Goal: Information Seeking & Learning: Learn about a topic

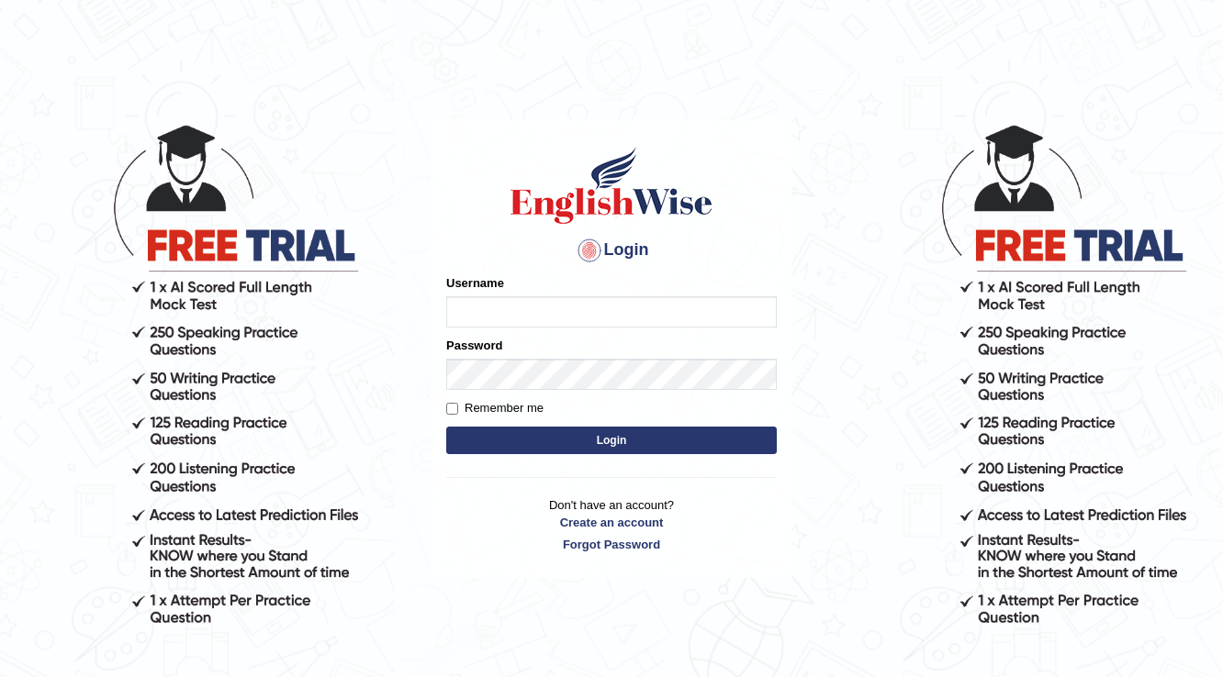
click at [628, 288] on div "Username" at bounding box center [611, 300] width 330 height 53
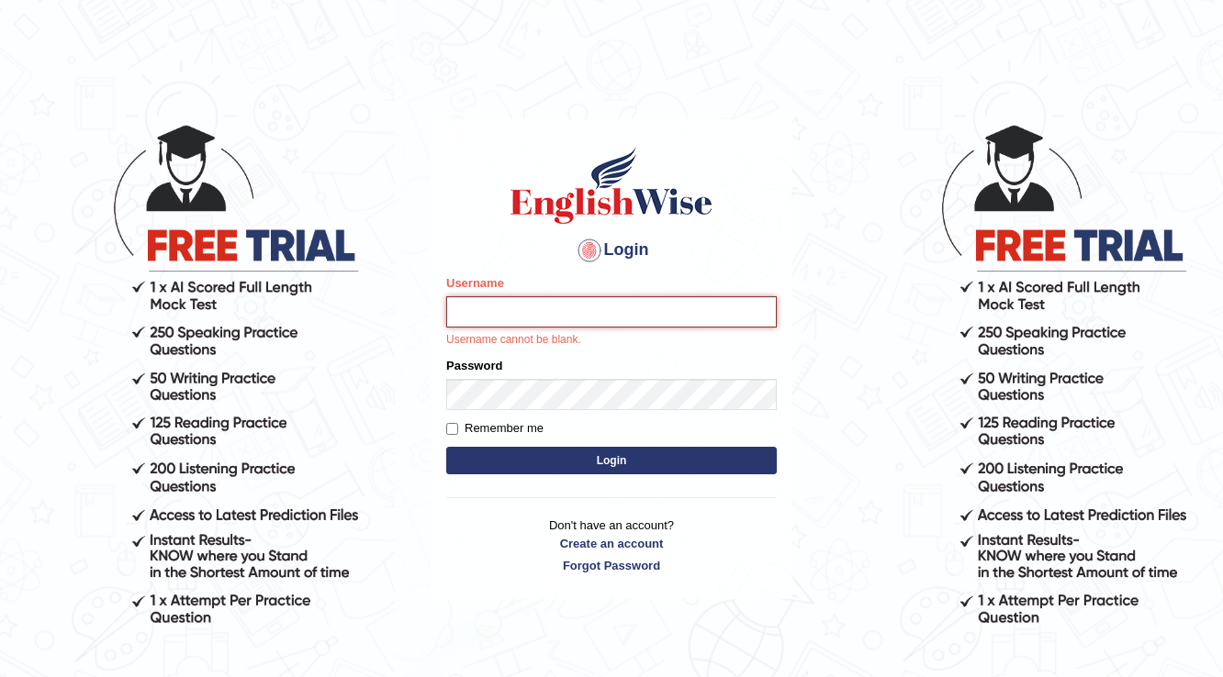
click at [619, 297] on input "Username" at bounding box center [611, 312] width 330 height 31
type input "prabhhsiimransingh"
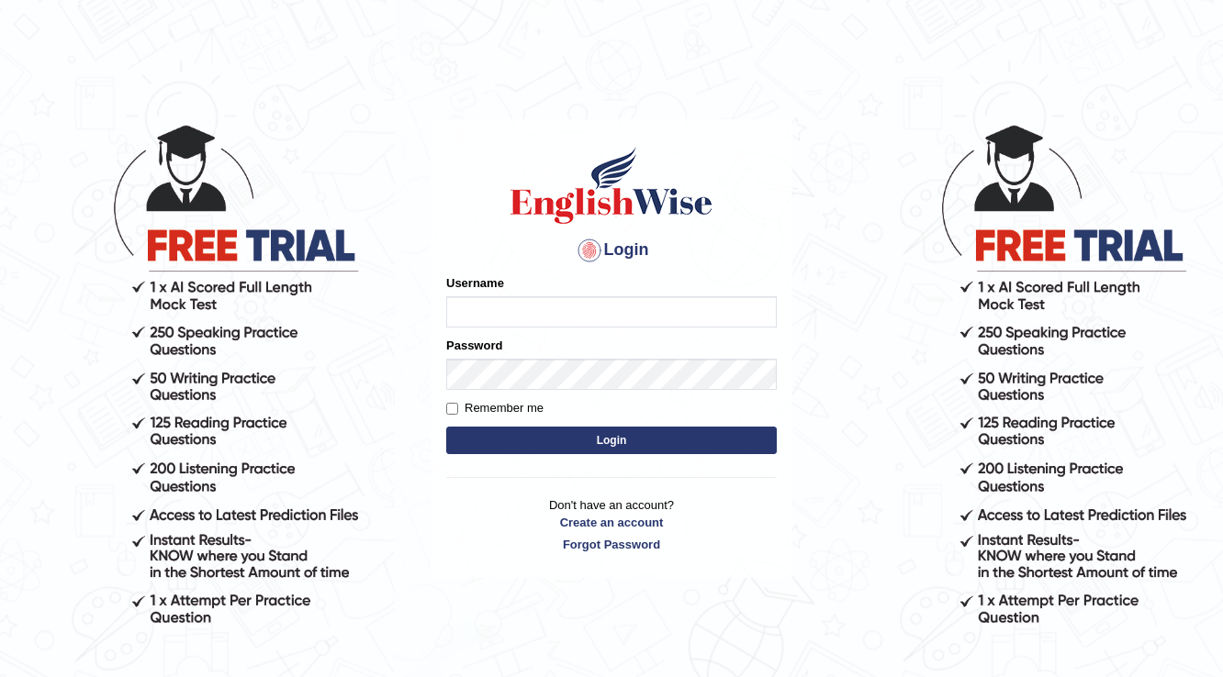
click at [543, 323] on input "Username" at bounding box center [611, 312] width 330 height 31
type input "prabhhsiimransingh"
click at [657, 444] on button "Login" at bounding box center [611, 441] width 330 height 28
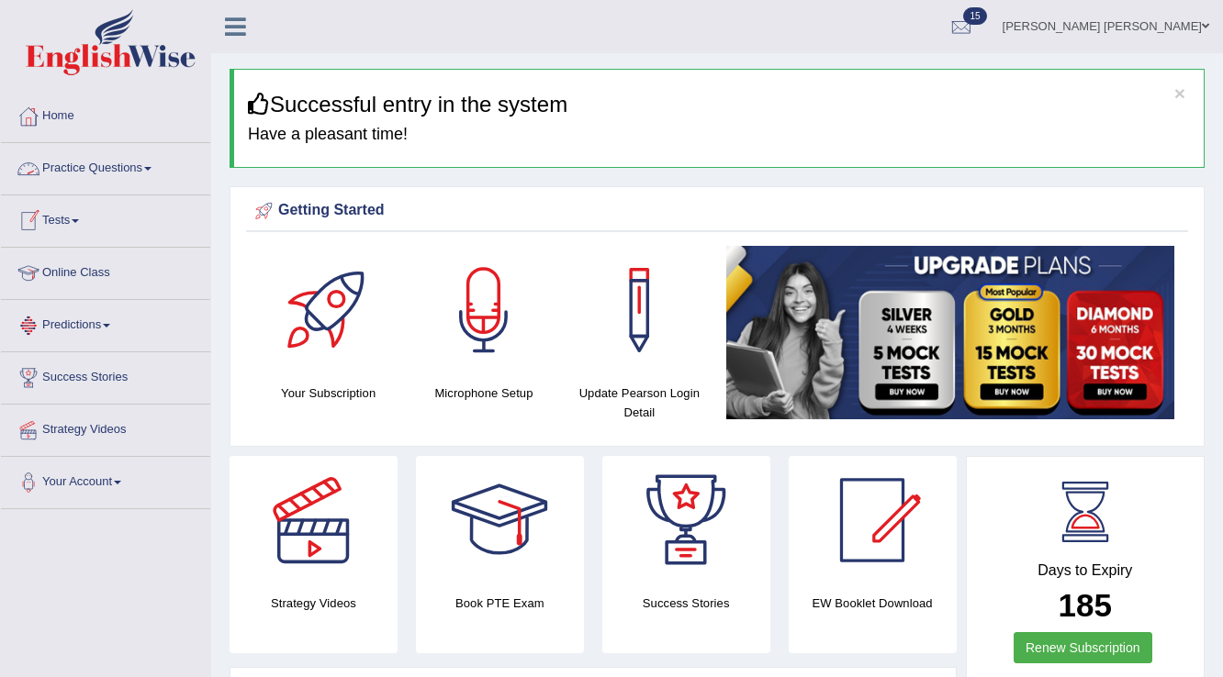
click at [141, 167] on link "Practice Questions" at bounding box center [105, 166] width 209 height 46
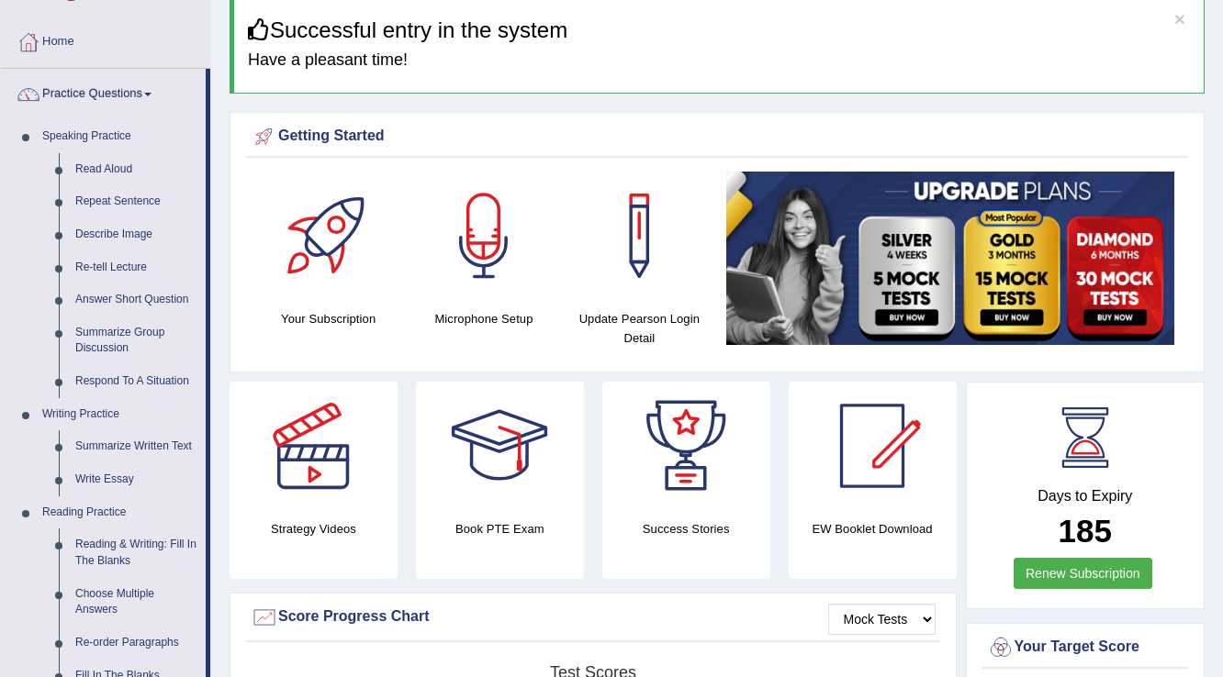
scroll to position [73, 0]
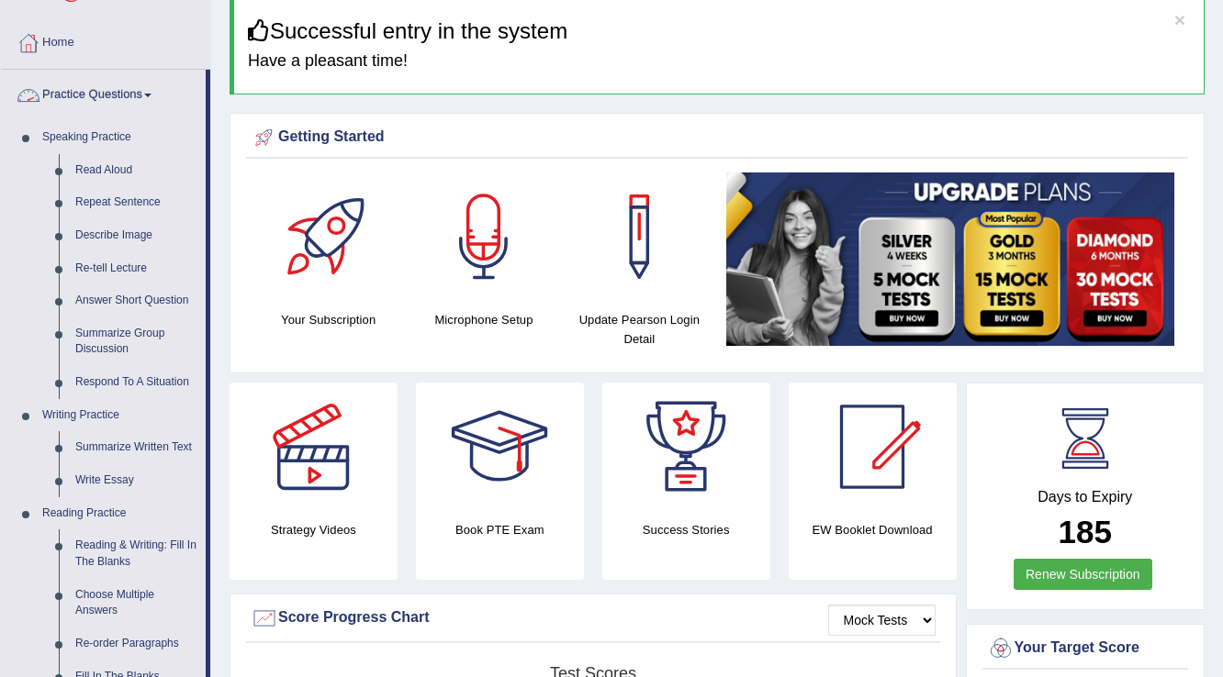
click at [132, 95] on link "Practice Questions" at bounding box center [103, 93] width 205 height 46
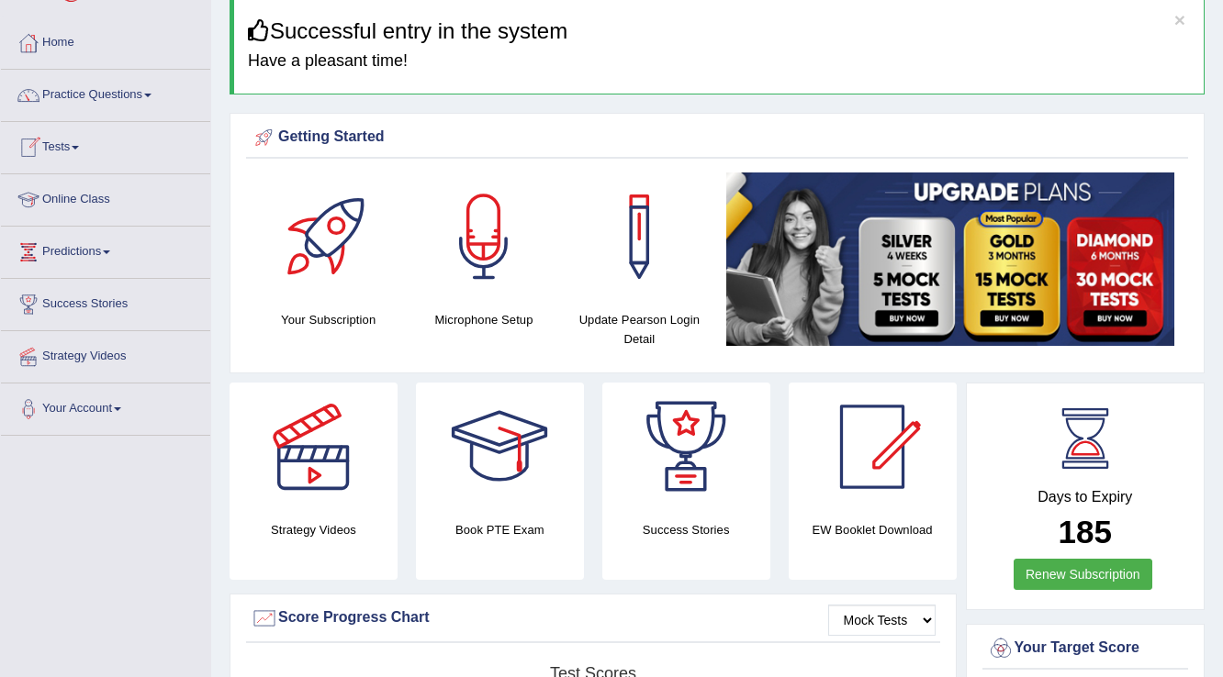
click at [73, 146] on link "Tests" at bounding box center [105, 145] width 209 height 46
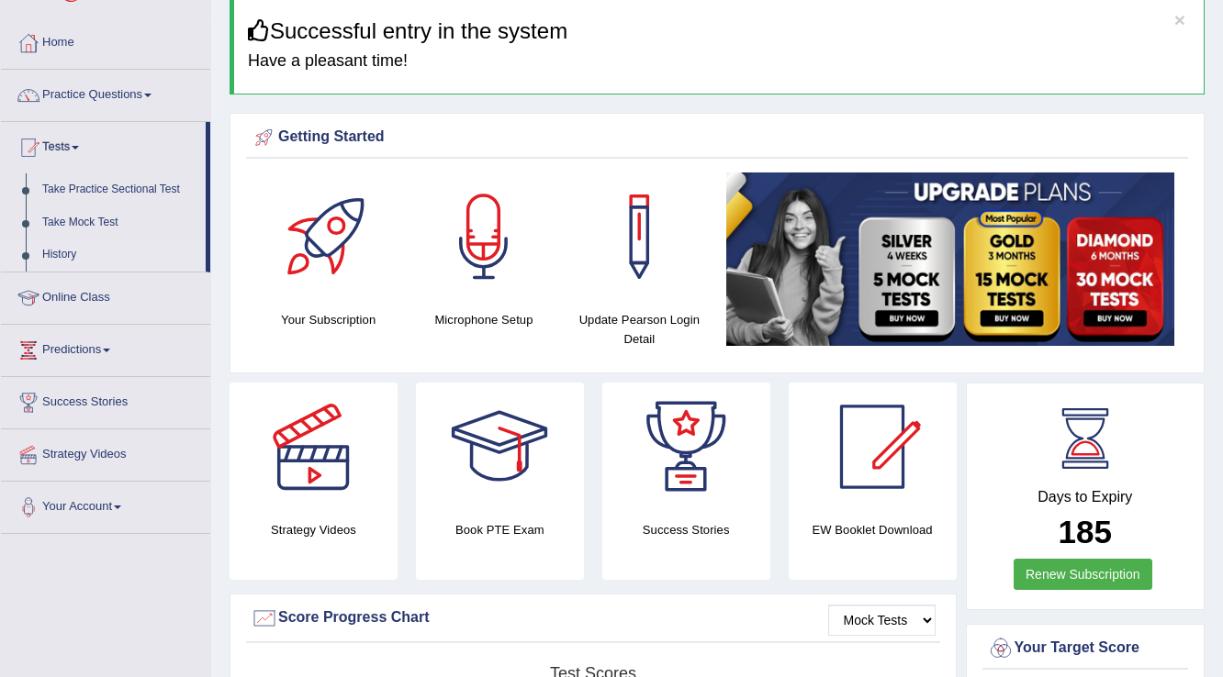
click at [71, 250] on link "History" at bounding box center [120, 255] width 172 height 33
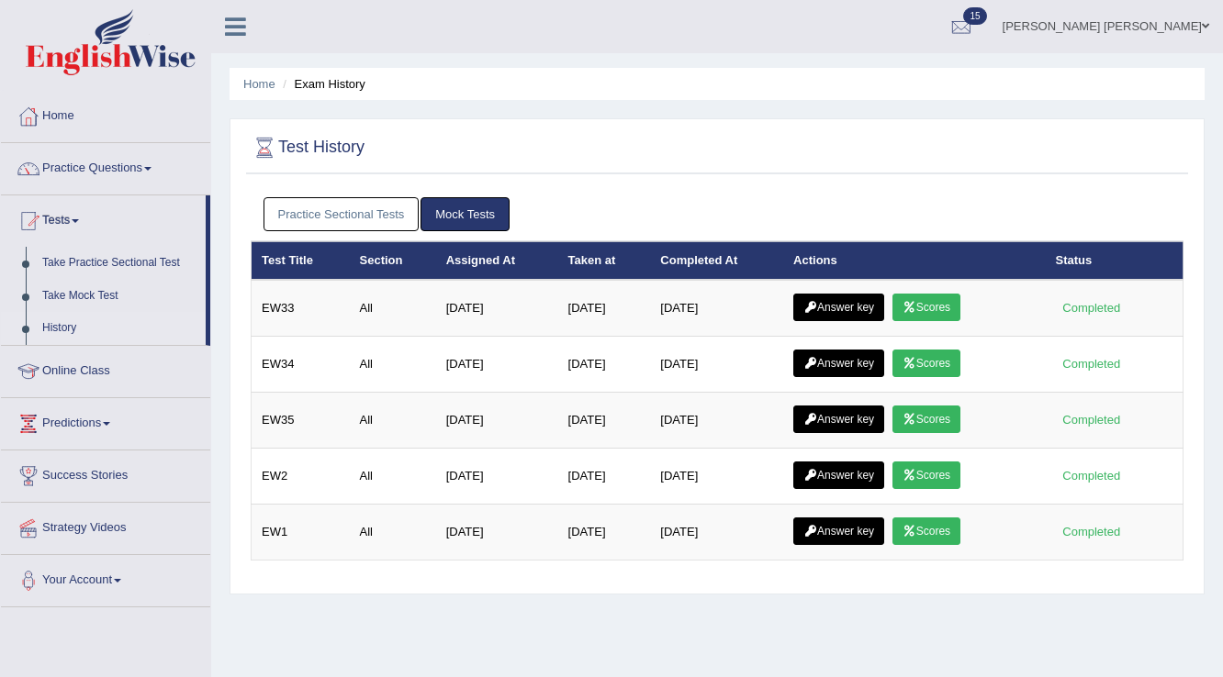
click at [296, 213] on link "Practice Sectional Tests" at bounding box center [341, 214] width 156 height 34
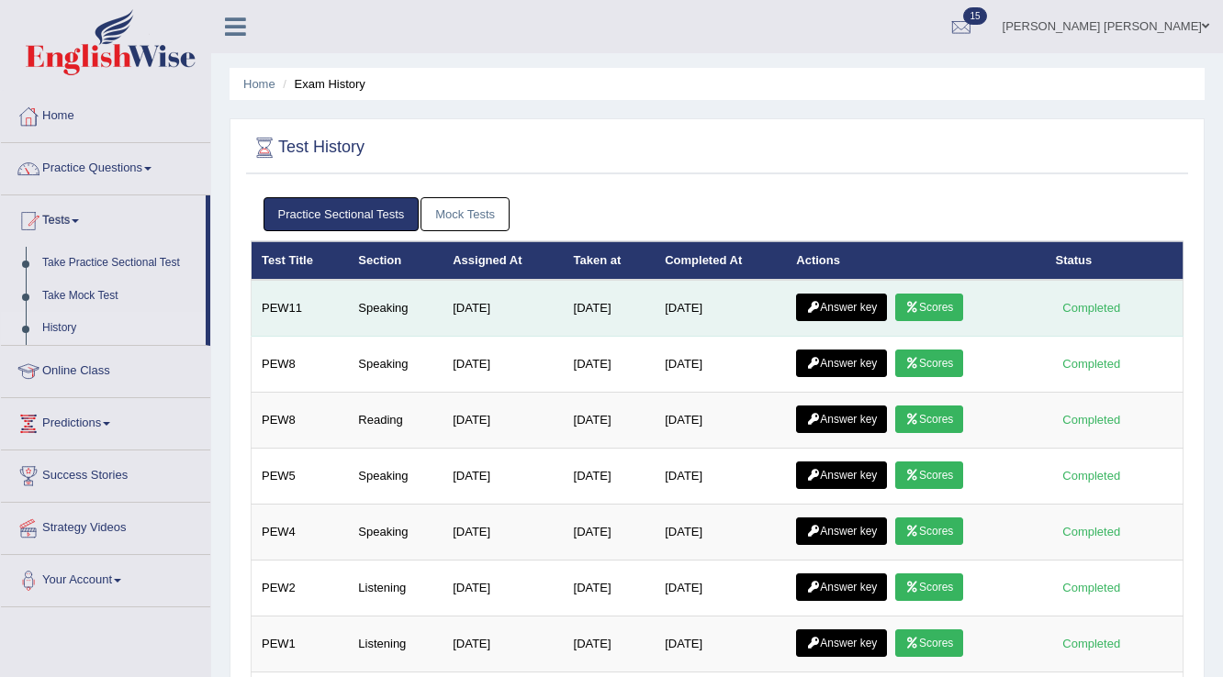
click at [954, 301] on link "Scores" at bounding box center [929, 308] width 68 height 28
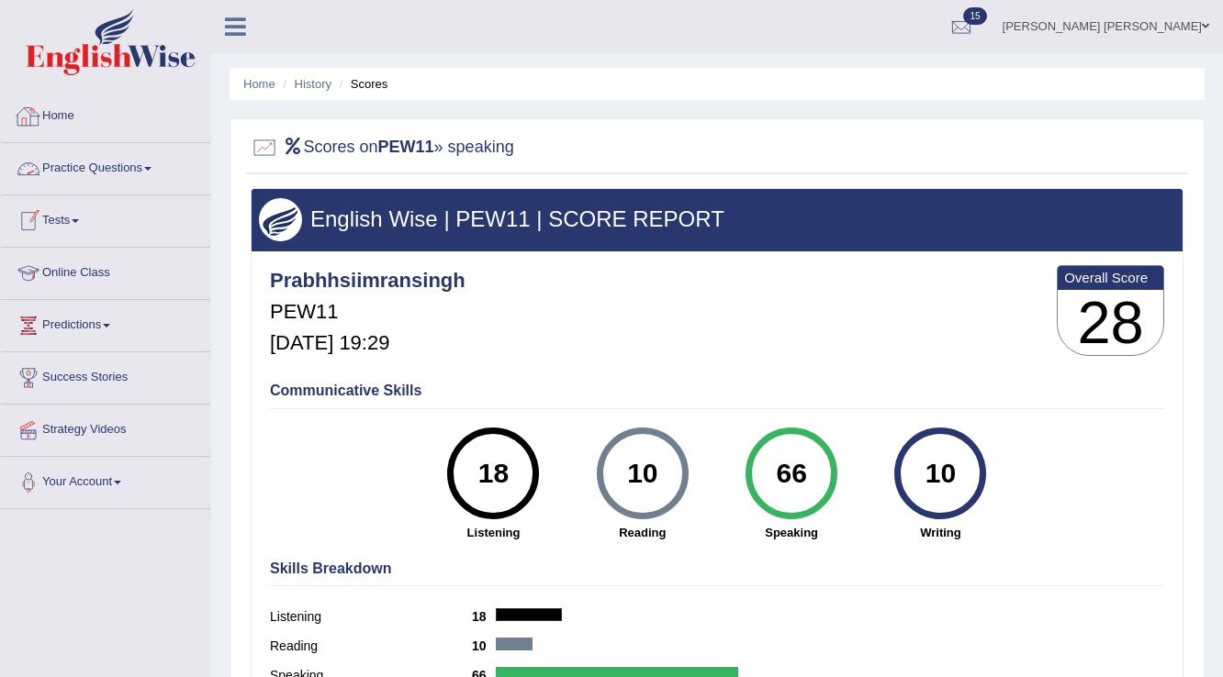
click at [92, 166] on link "Practice Questions" at bounding box center [105, 166] width 209 height 46
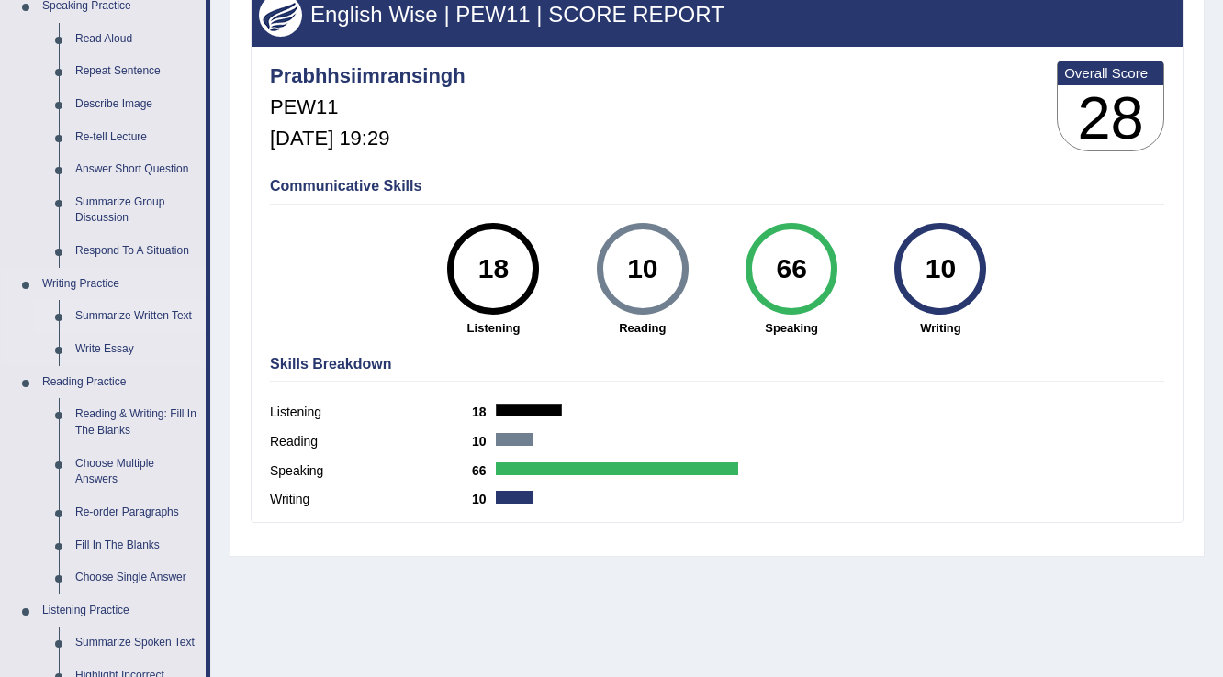
scroll to position [73, 0]
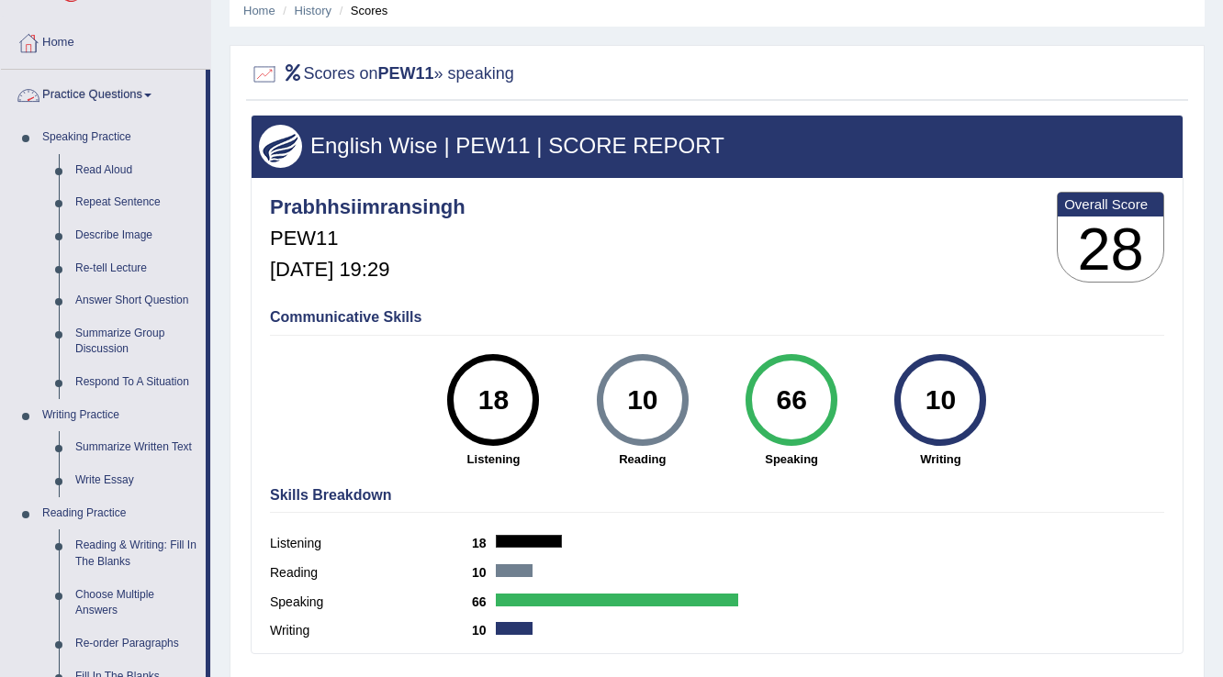
click at [140, 90] on link "Practice Questions" at bounding box center [103, 93] width 205 height 46
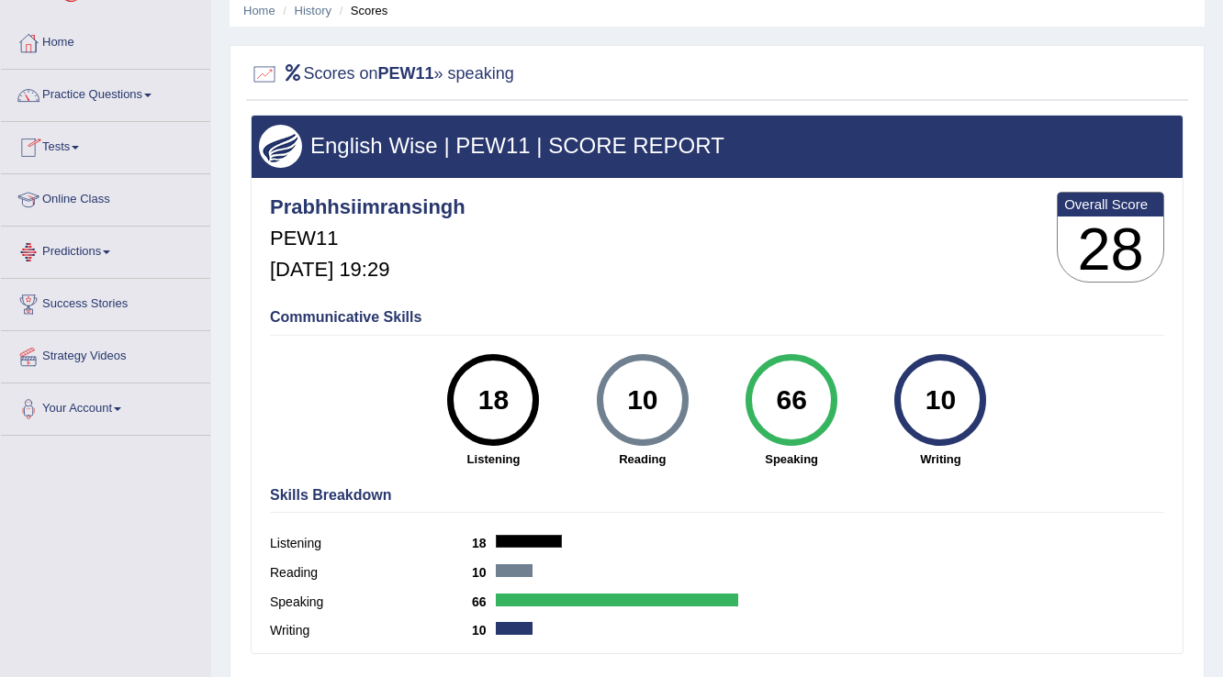
click at [73, 140] on link "Tests" at bounding box center [105, 145] width 209 height 46
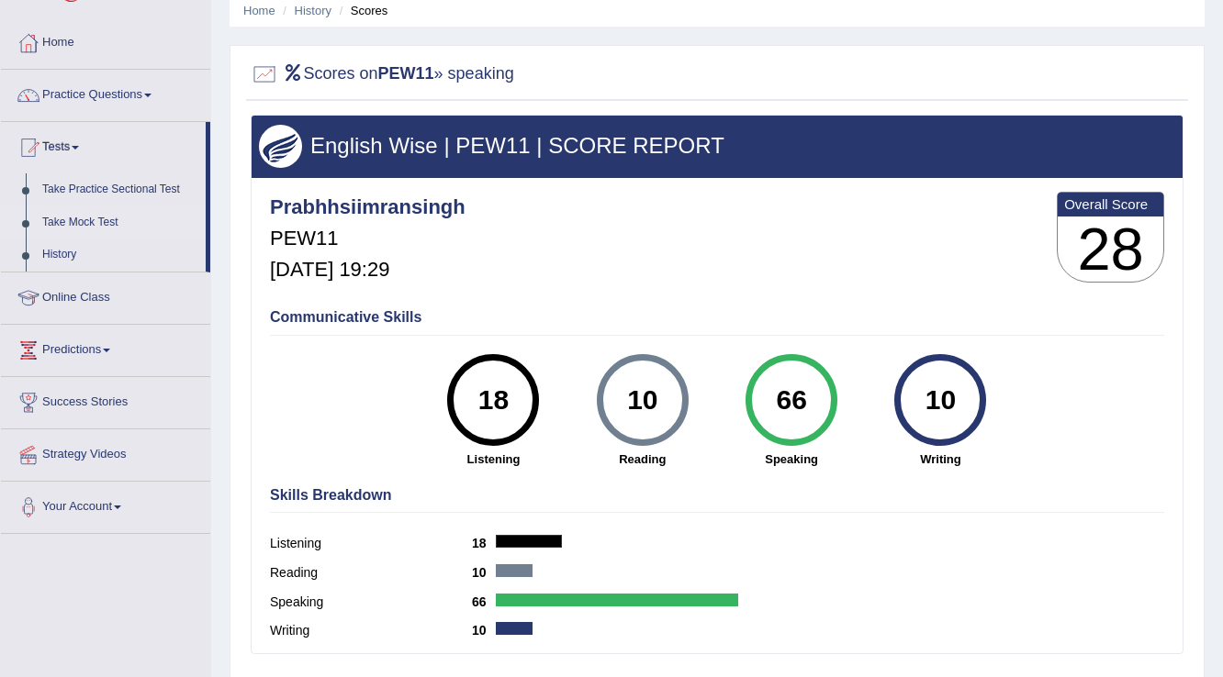
click at [103, 218] on link "Take Mock Test" at bounding box center [120, 223] width 172 height 33
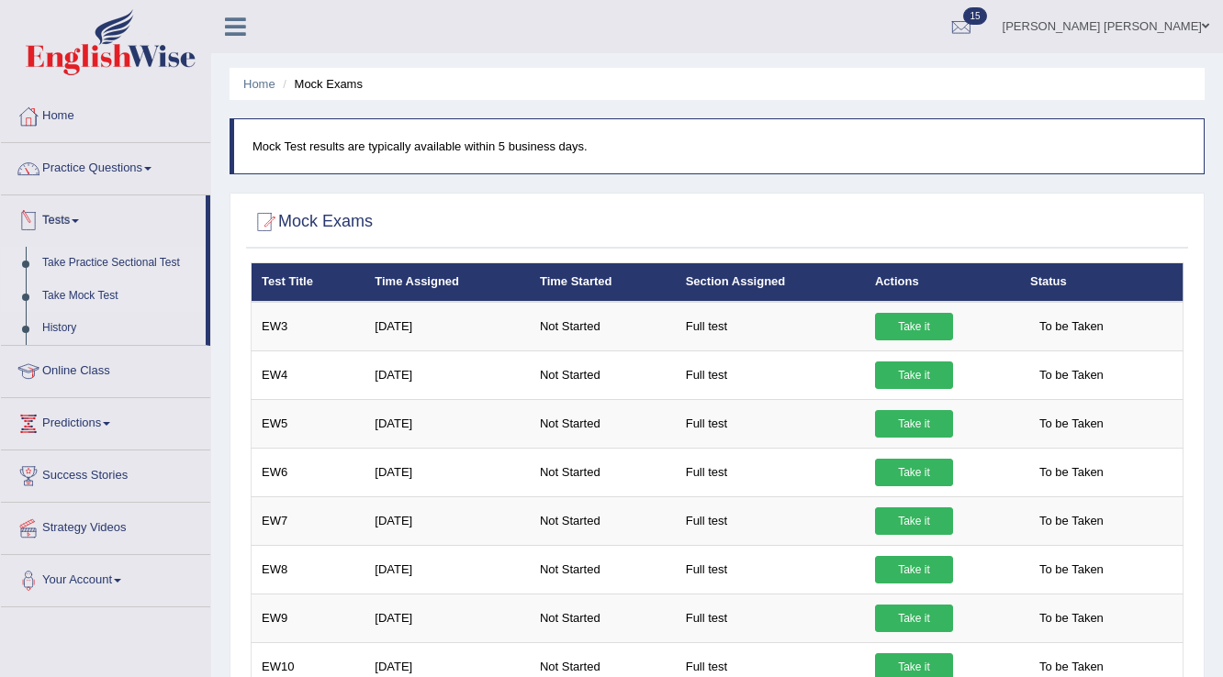
click at [136, 263] on link "Take Practice Sectional Test" at bounding box center [120, 263] width 172 height 33
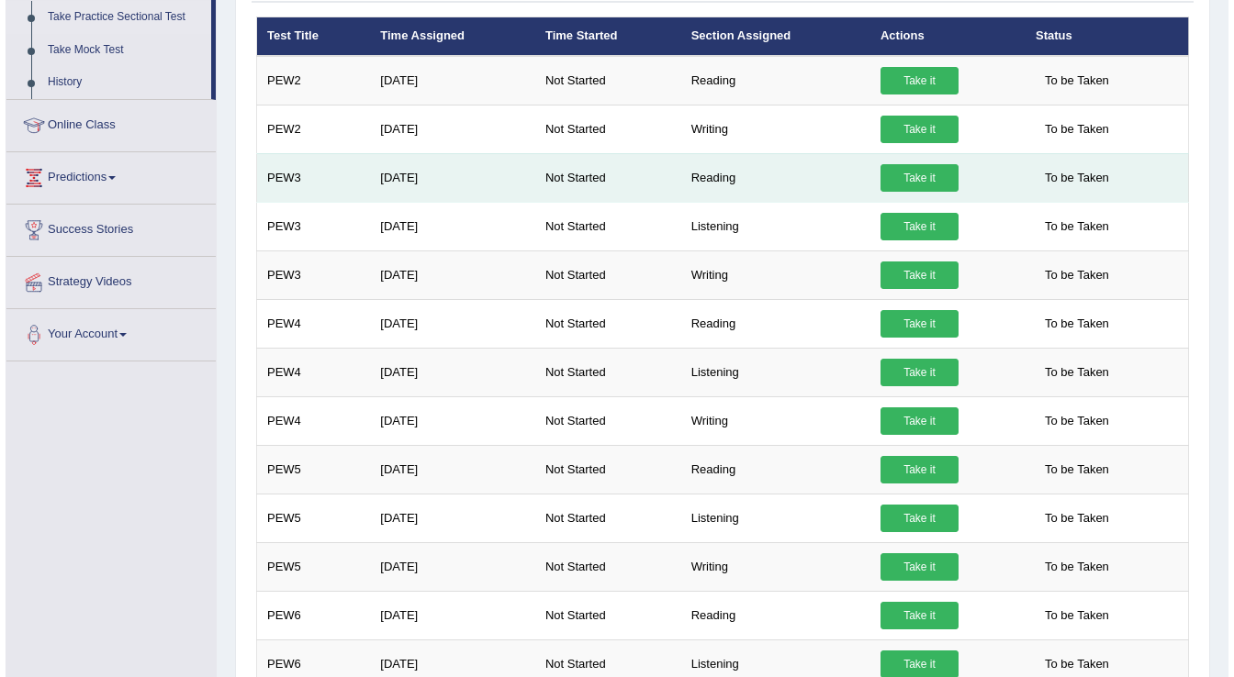
scroll to position [220, 0]
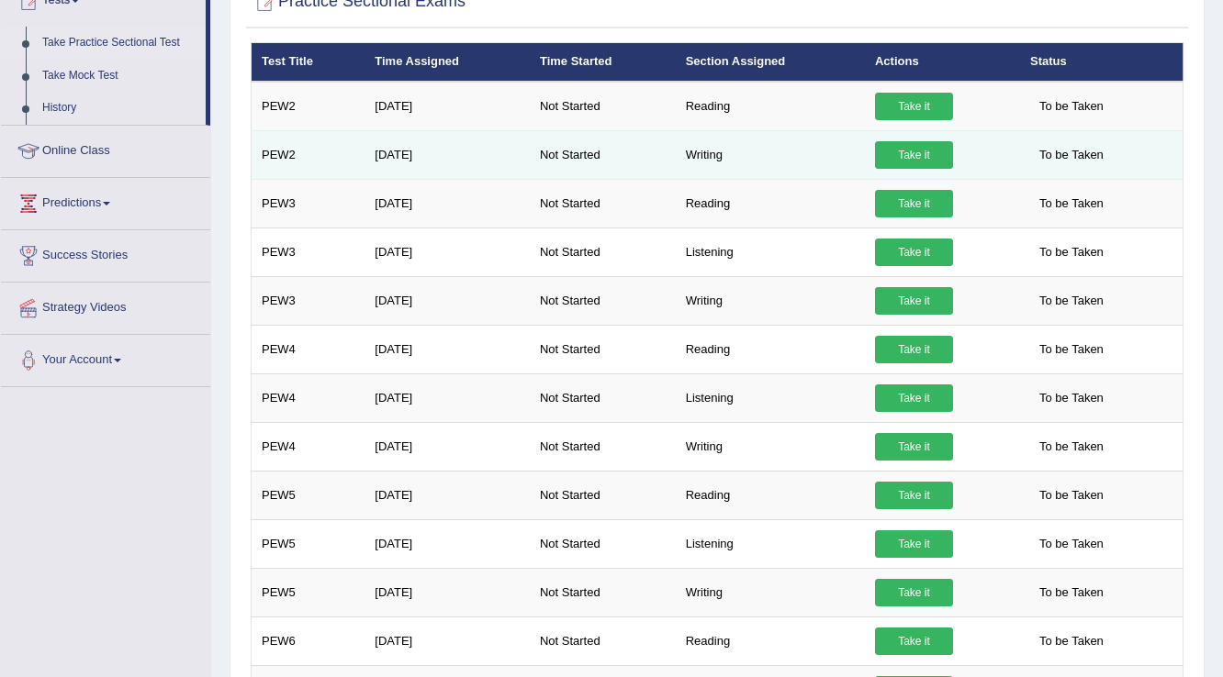
click at [912, 160] on link "Take it" at bounding box center [914, 155] width 78 height 28
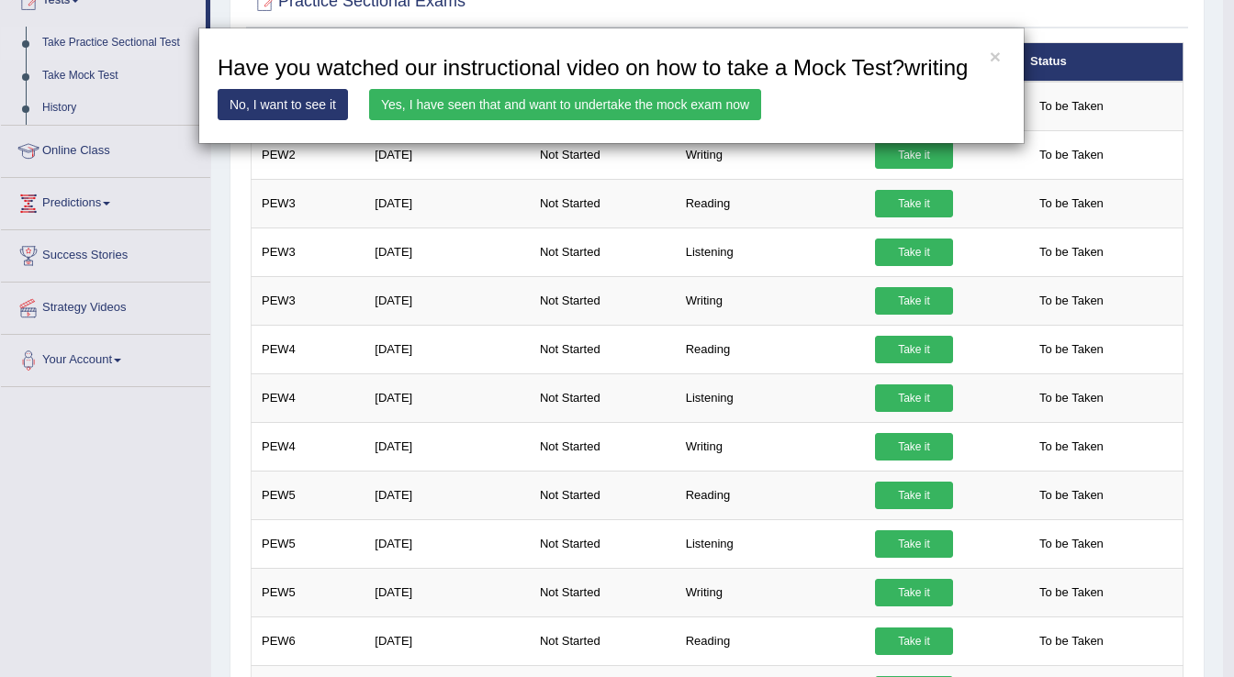
click at [634, 97] on link "Yes, I have seen that and want to undertake the mock exam now" at bounding box center [565, 104] width 392 height 31
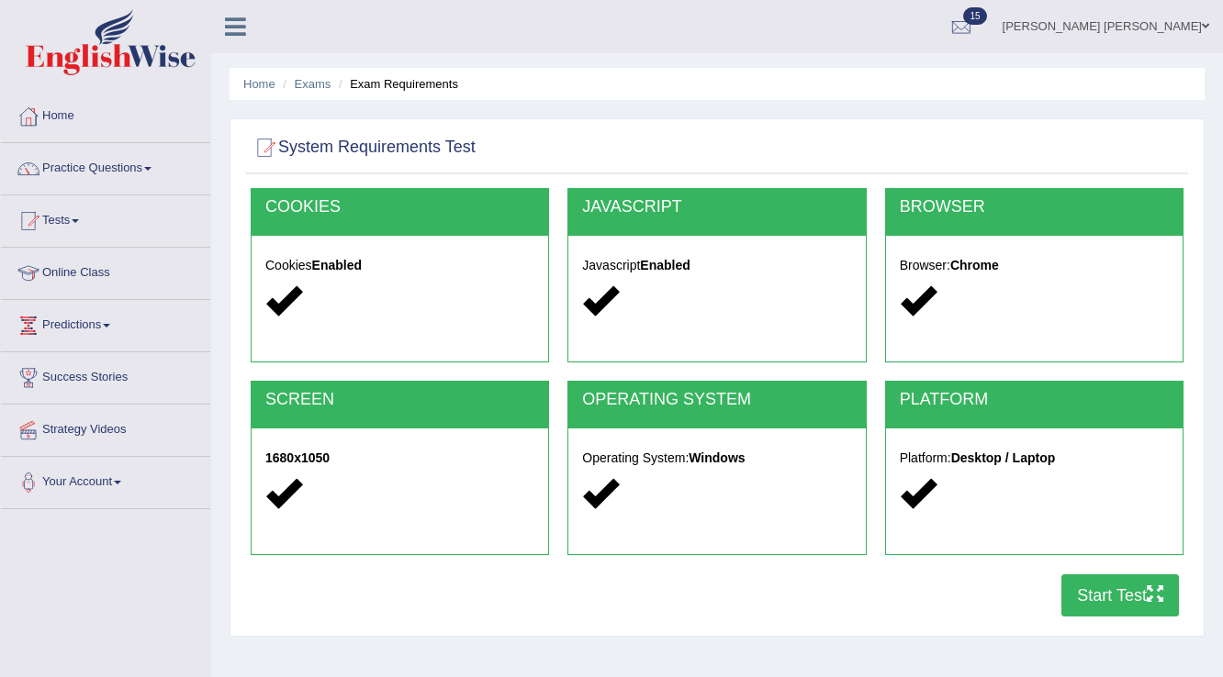
click at [1098, 599] on button "Start Test" at bounding box center [1120, 596] width 118 height 42
